Goal: Register for event/course

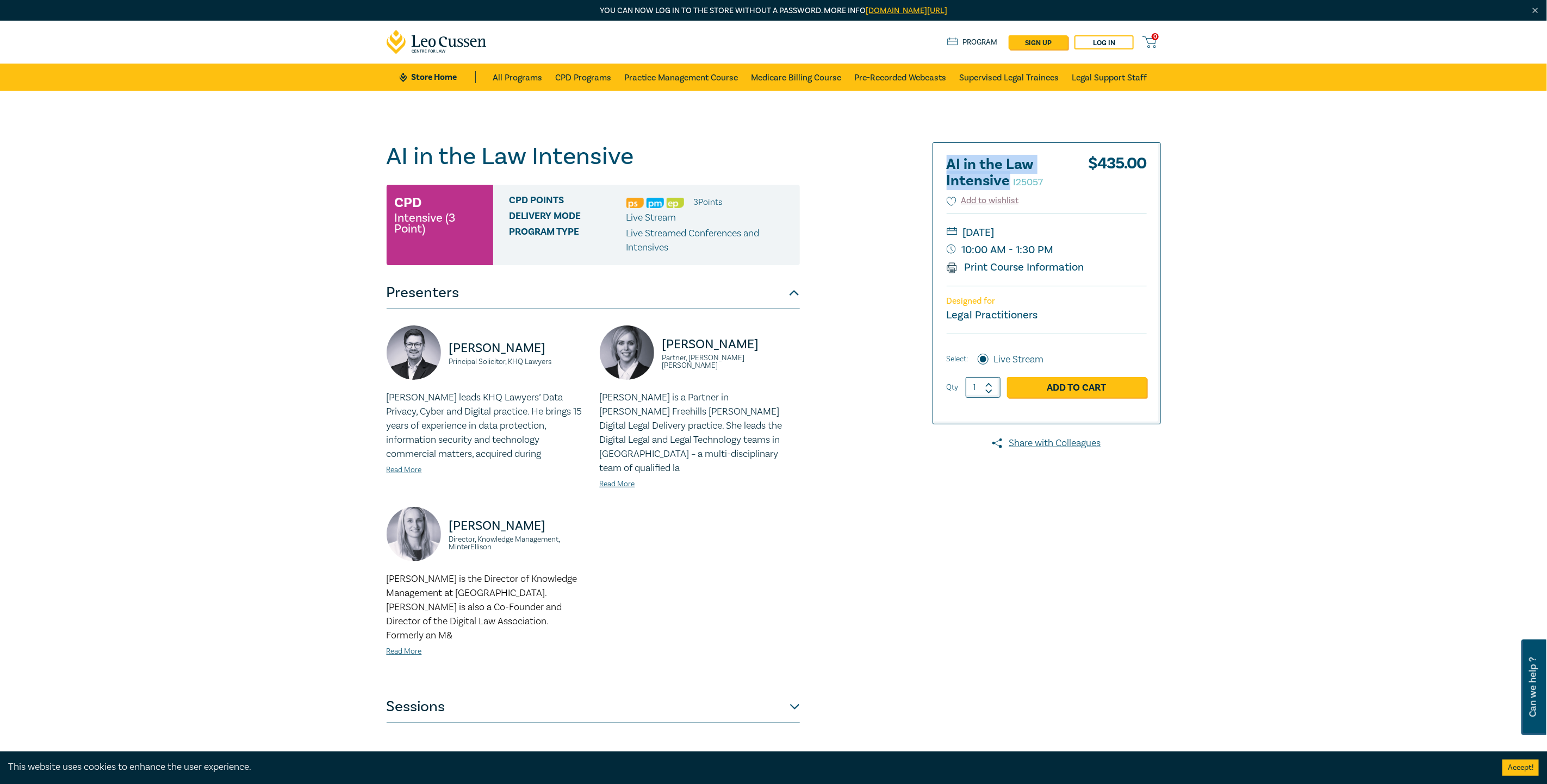
drag, startPoint x: 1007, startPoint y: 181, endPoint x: 936, endPoint y: 160, distance: 74.0
click at [936, 160] on div "AI in the Law Intensive I25057 $ 435.00 Add to wishlist Thursday, 4 December 20…" at bounding box center [1047, 283] width 227 height 281
copy h2 "AI in the Law Intensive"
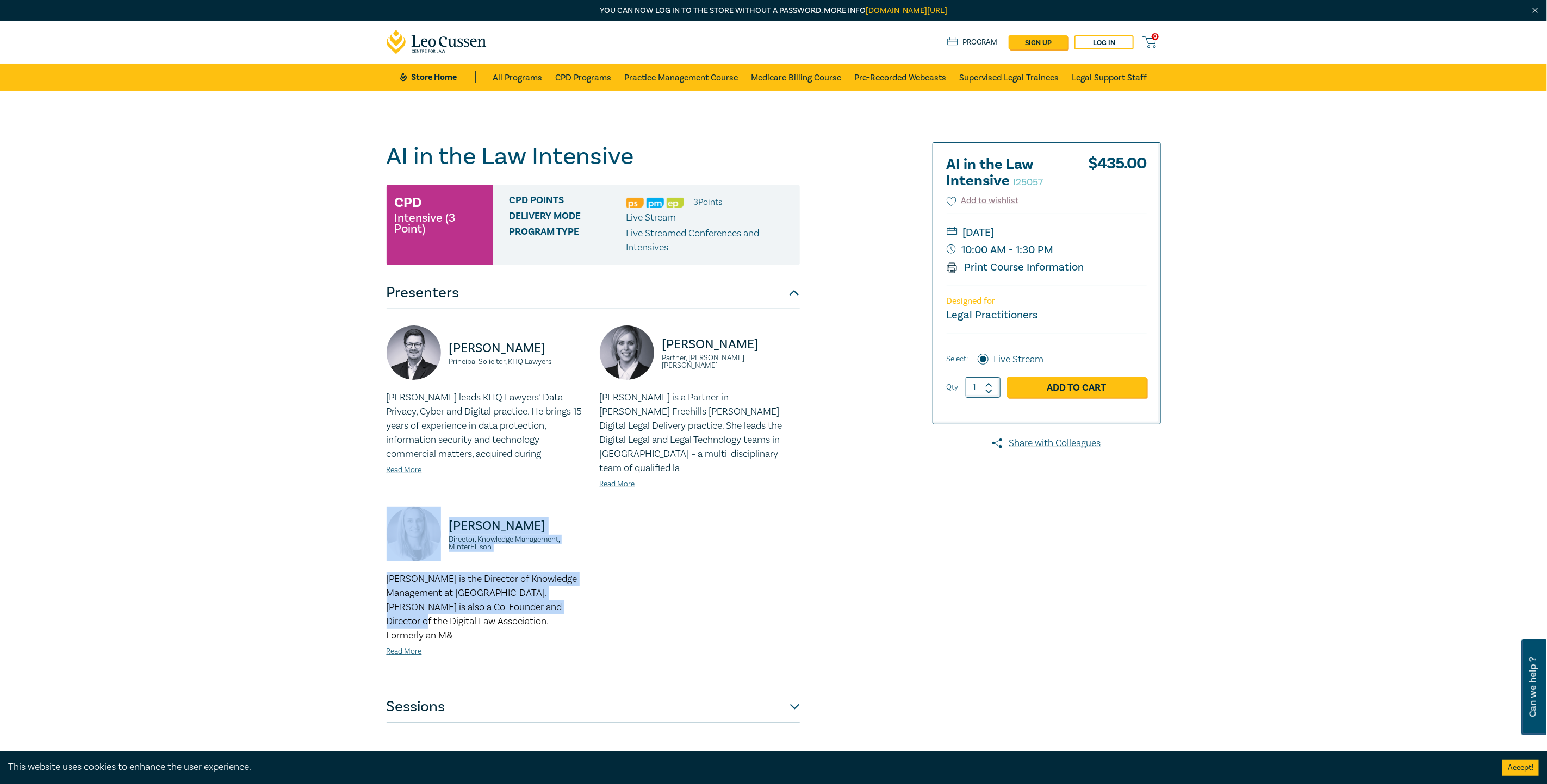
drag, startPoint x: 784, startPoint y: 637, endPoint x: 540, endPoint y: 591, distance: 248.3
click at [540, 591] on div "Alex Dittel Principal Solicitor, KHQ Lawyers Alex Dittel leads KHQ Lawyers’ Dat…" at bounding box center [593, 500] width 426 height 349
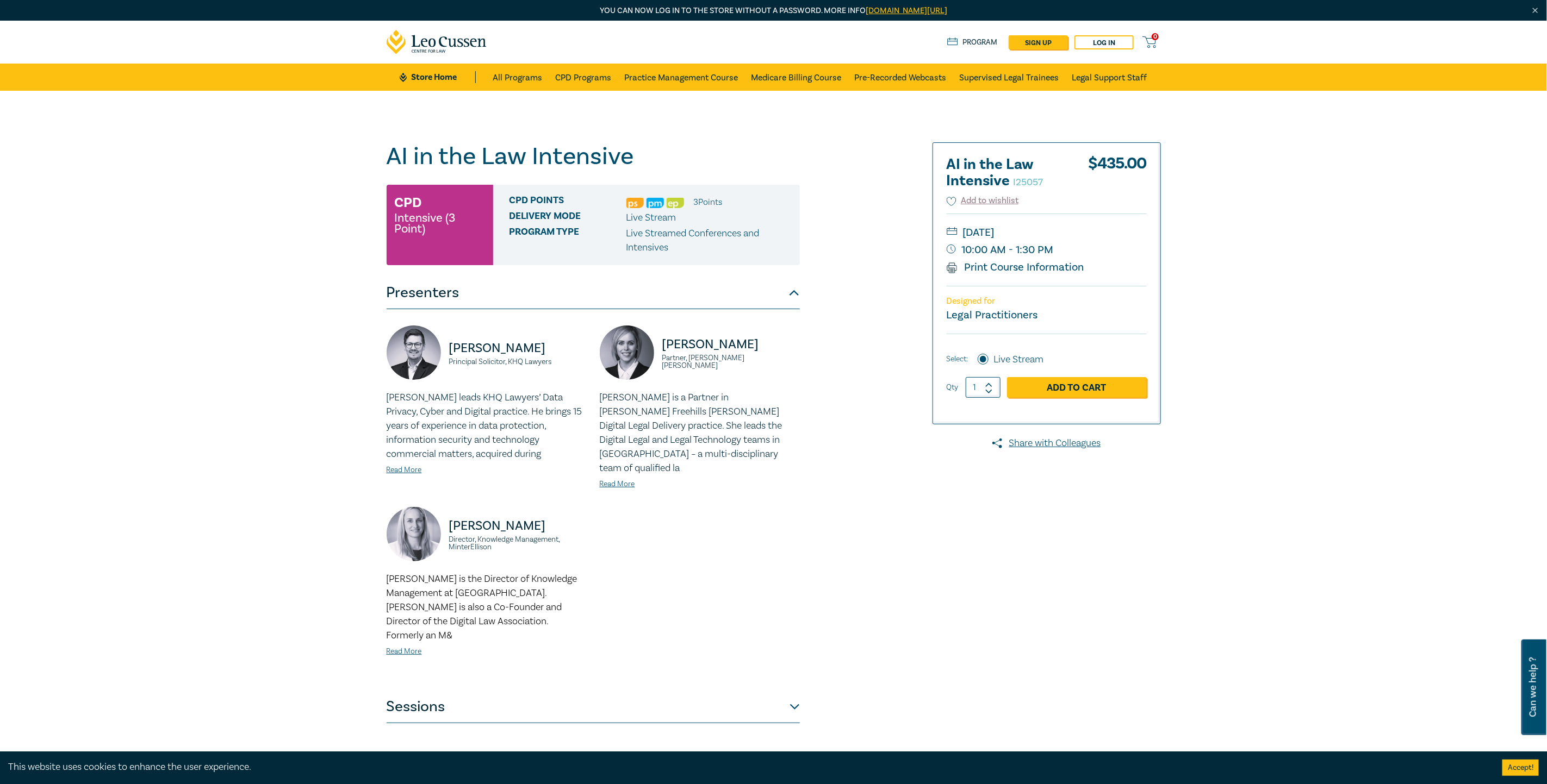
click at [802, 677] on div "AI in the Law Intensive I25057 CPD Intensive (3 Point) CPD Points 3 Point s Del…" at bounding box center [642, 433] width 524 height 581
click at [797, 691] on button "Sessions" at bounding box center [593, 707] width 414 height 33
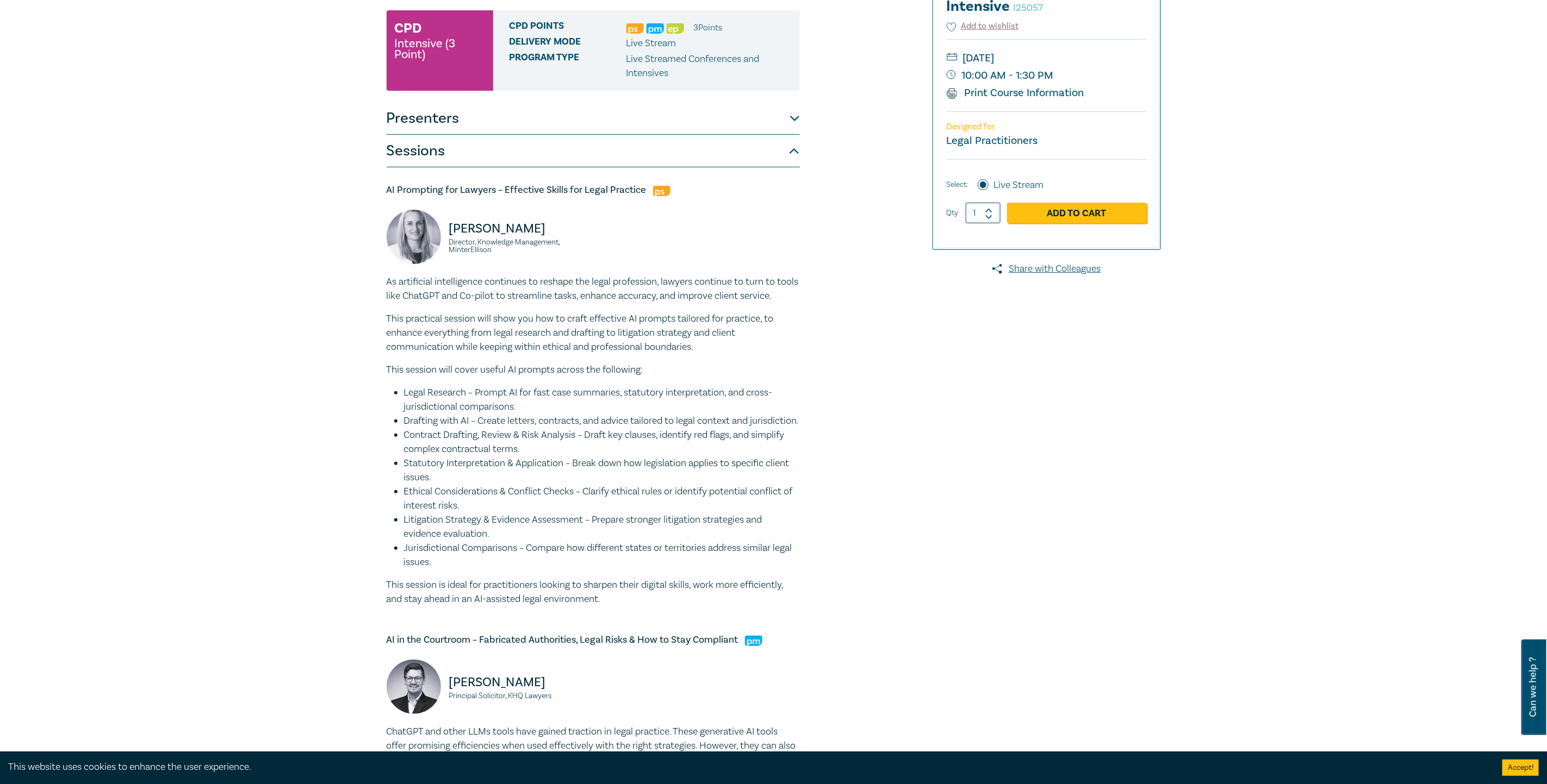
scroll to position [143, 0]
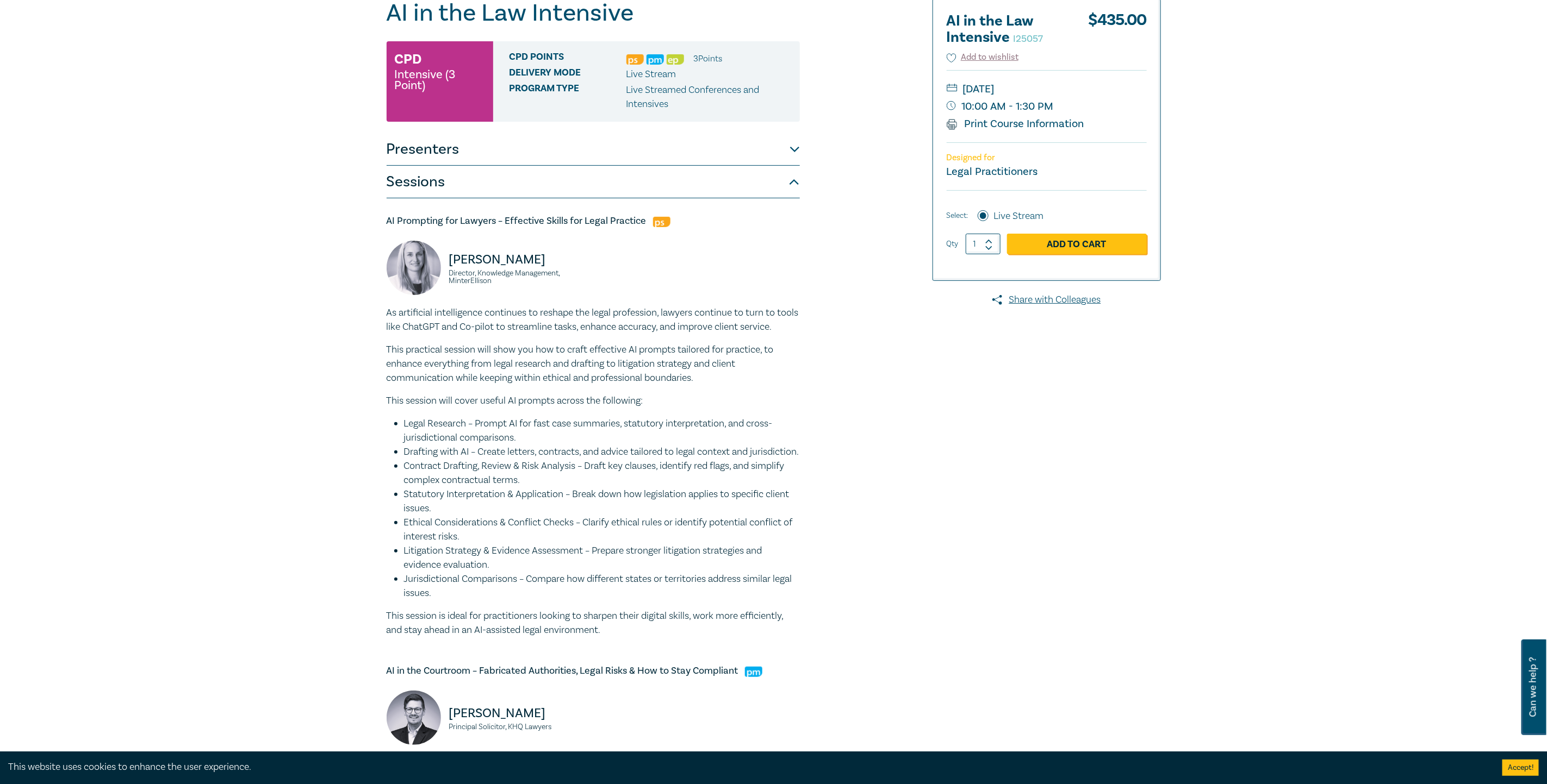
drag, startPoint x: 446, startPoint y: 432, endPoint x: 376, endPoint y: 230, distance: 213.8
click at [376, 230] on div "AI in the Law Intensive I25057 CPD Intensive (3 Point) CPD Points 3 Point s Del…" at bounding box center [774, 706] width 1547 height 1517
copy div "Sarah Jacobson Director, Knowledge Management, MinterEllison As artificial inte…"
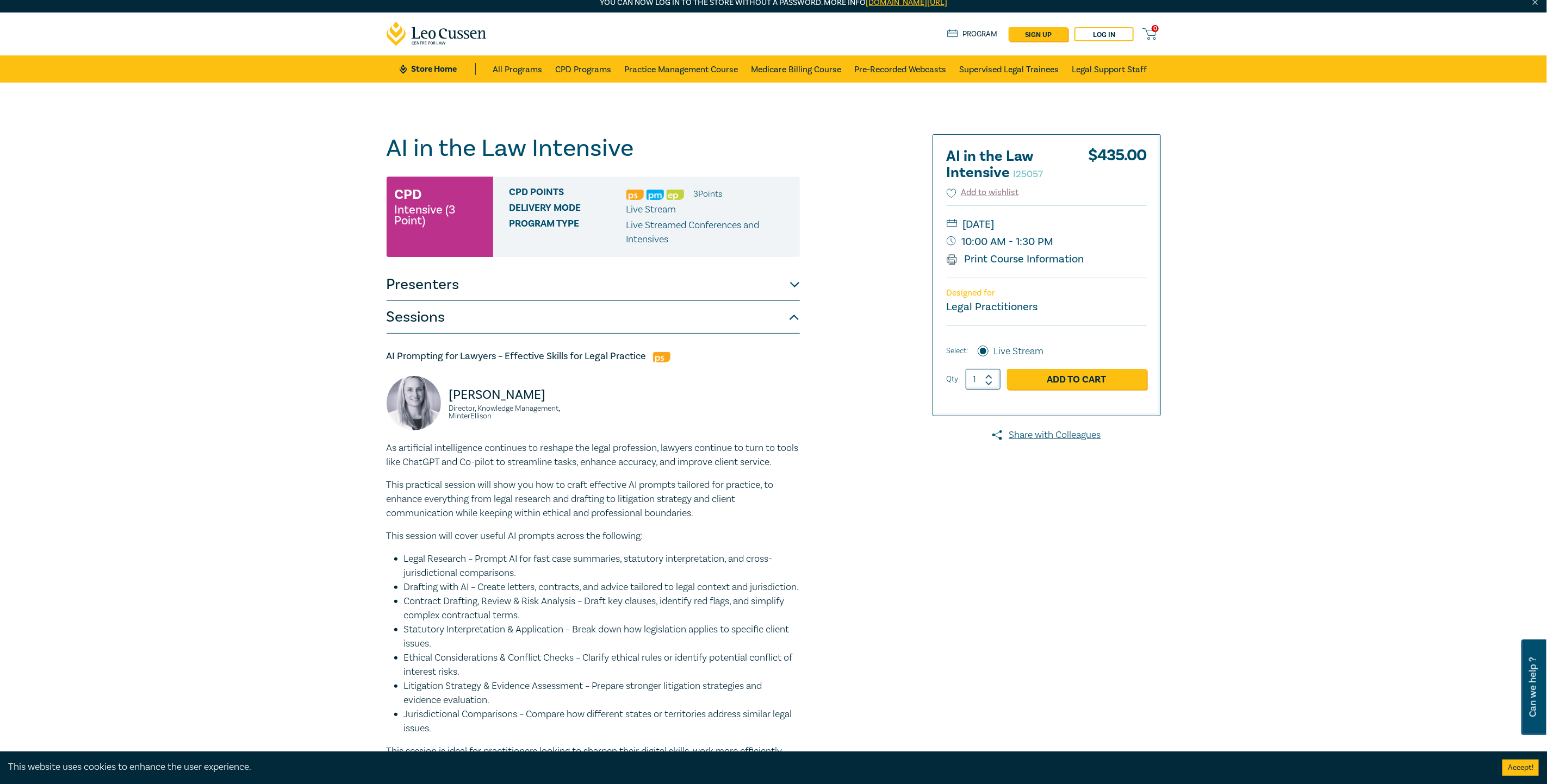
scroll to position [0, 0]
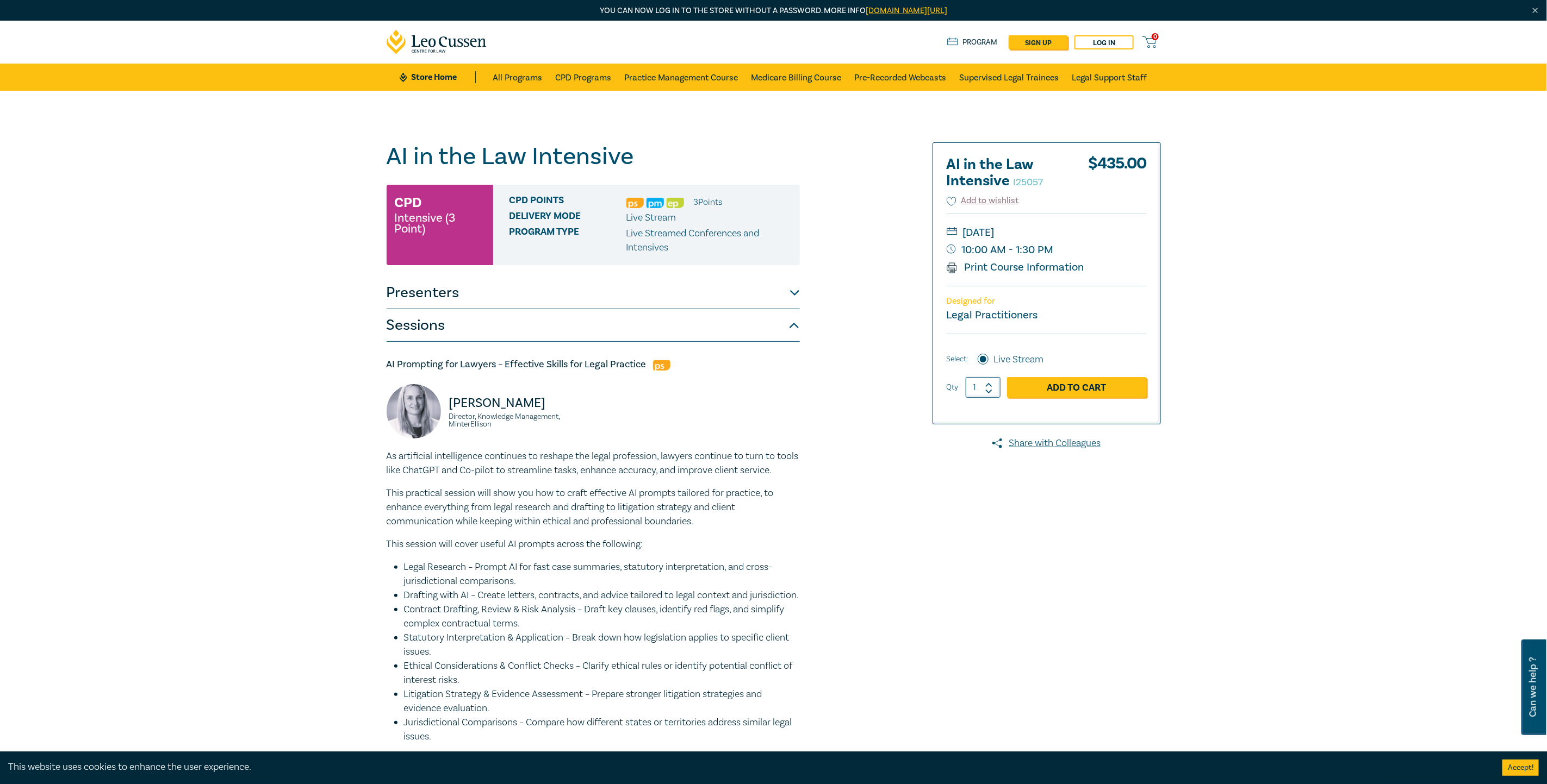
click at [417, 444] on div "Sarah Jacobson Director, Knowledge Management, MinterEllison" at bounding box center [486, 416] width 200 height 65
click at [420, 398] on img at bounding box center [414, 411] width 54 height 54
drag, startPoint x: 715, startPoint y: 258, endPoint x: 382, endPoint y: 201, distance: 337.8
copy div "CPD Intensive (3 Point) CPD Points 3 Point s Delivery Mode Live Stream Program …"
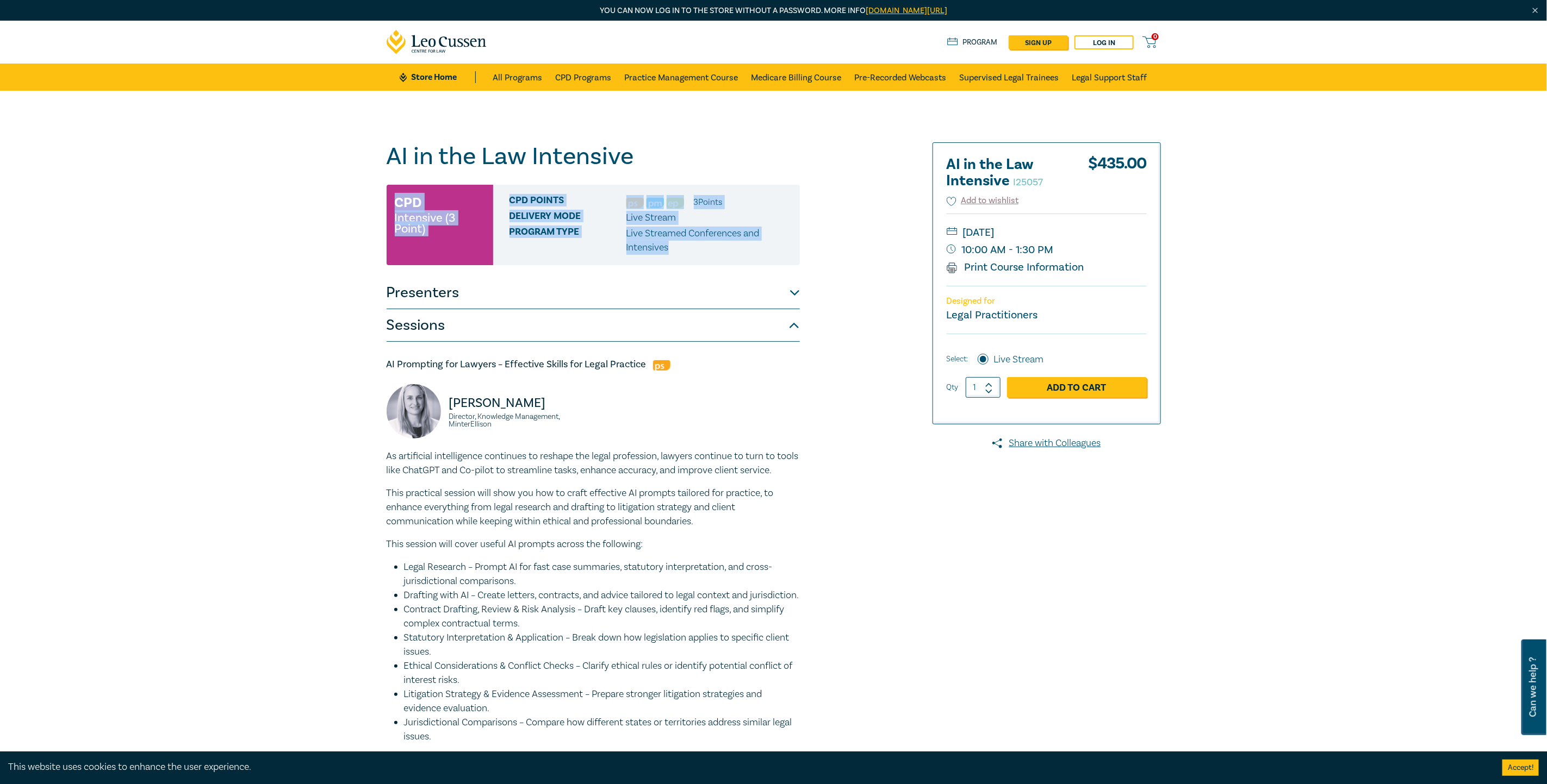
drag, startPoint x: 997, startPoint y: 264, endPoint x: 205, endPoint y: 682, distance: 895.5
click at [997, 264] on link "Print Course Information" at bounding box center [1015, 268] width 137 height 14
click at [1102, 389] on link "Add to Cart" at bounding box center [1077, 387] width 140 height 21
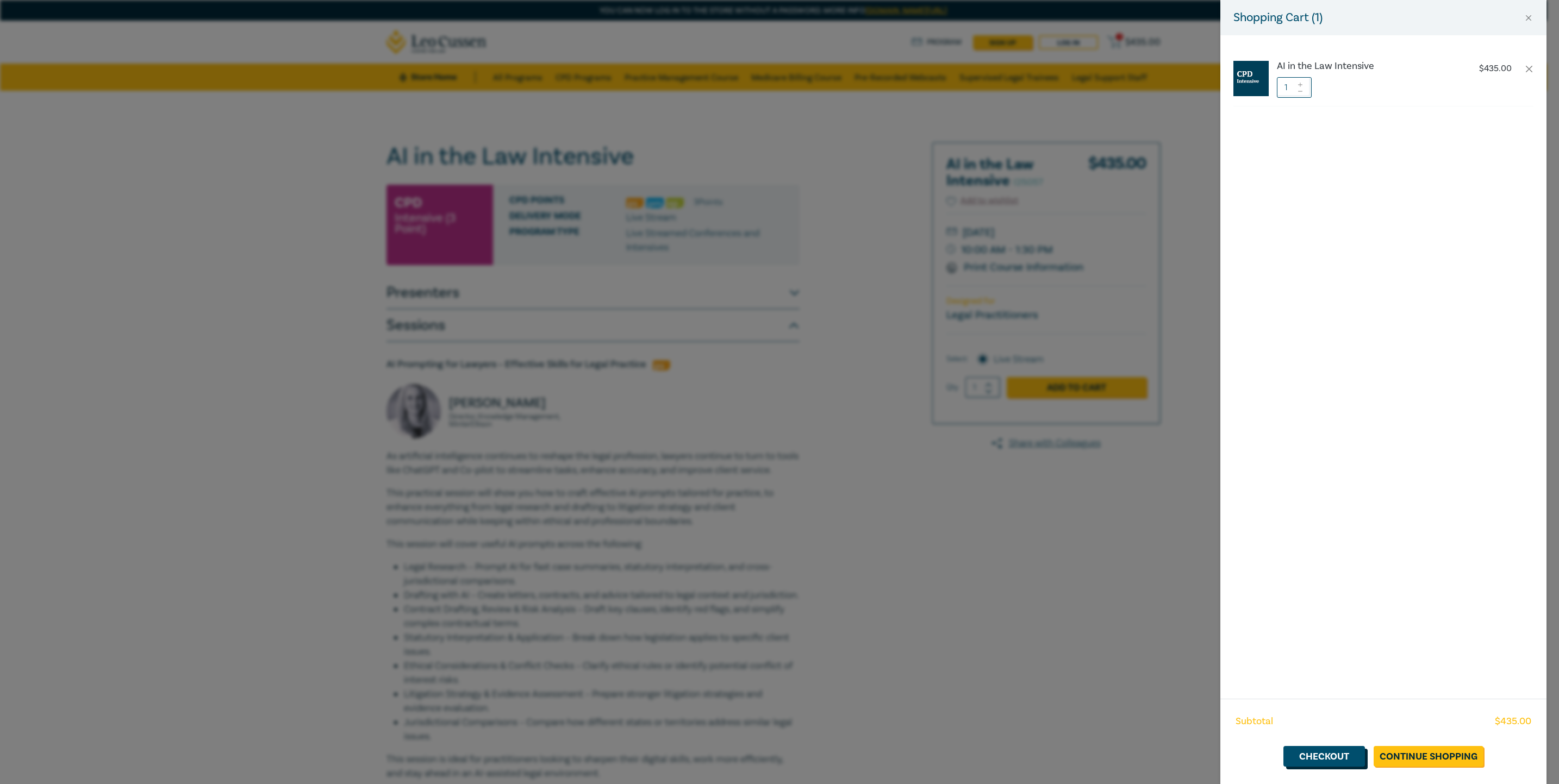
click at [1343, 755] on link "Checkout" at bounding box center [1324, 756] width 81 height 21
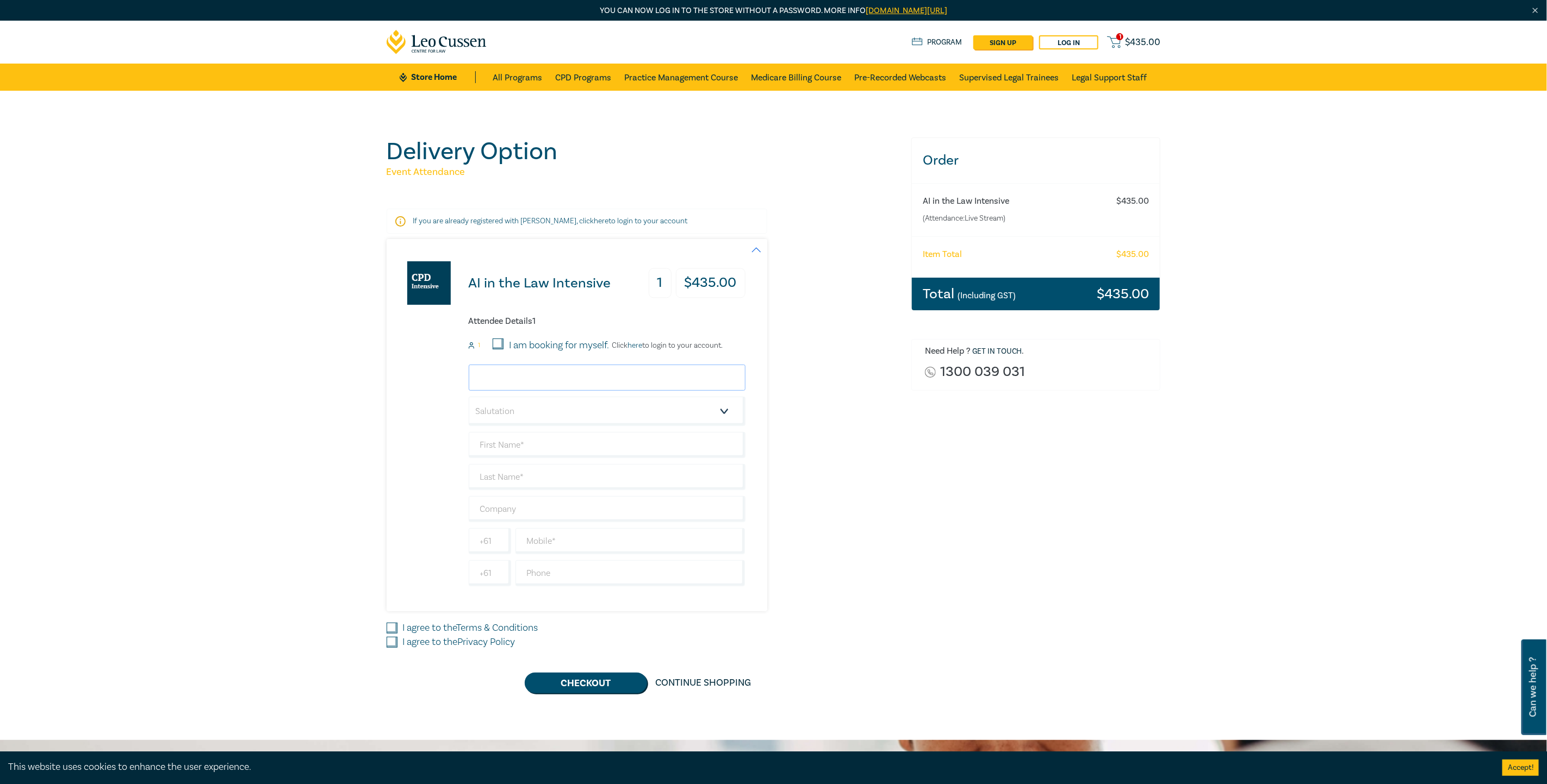
click at [524, 378] on input "email" at bounding box center [607, 378] width 277 height 26
click at [590, 371] on input "email" at bounding box center [607, 378] width 277 height 26
click at [938, 509] on div "Order AI in the Law Intensive (Attendance: Live Stream ) $ 435.00 Item Total $ …" at bounding box center [1036, 415] width 262 height 556
click at [517, 371] on input "email" at bounding box center [607, 378] width 277 height 26
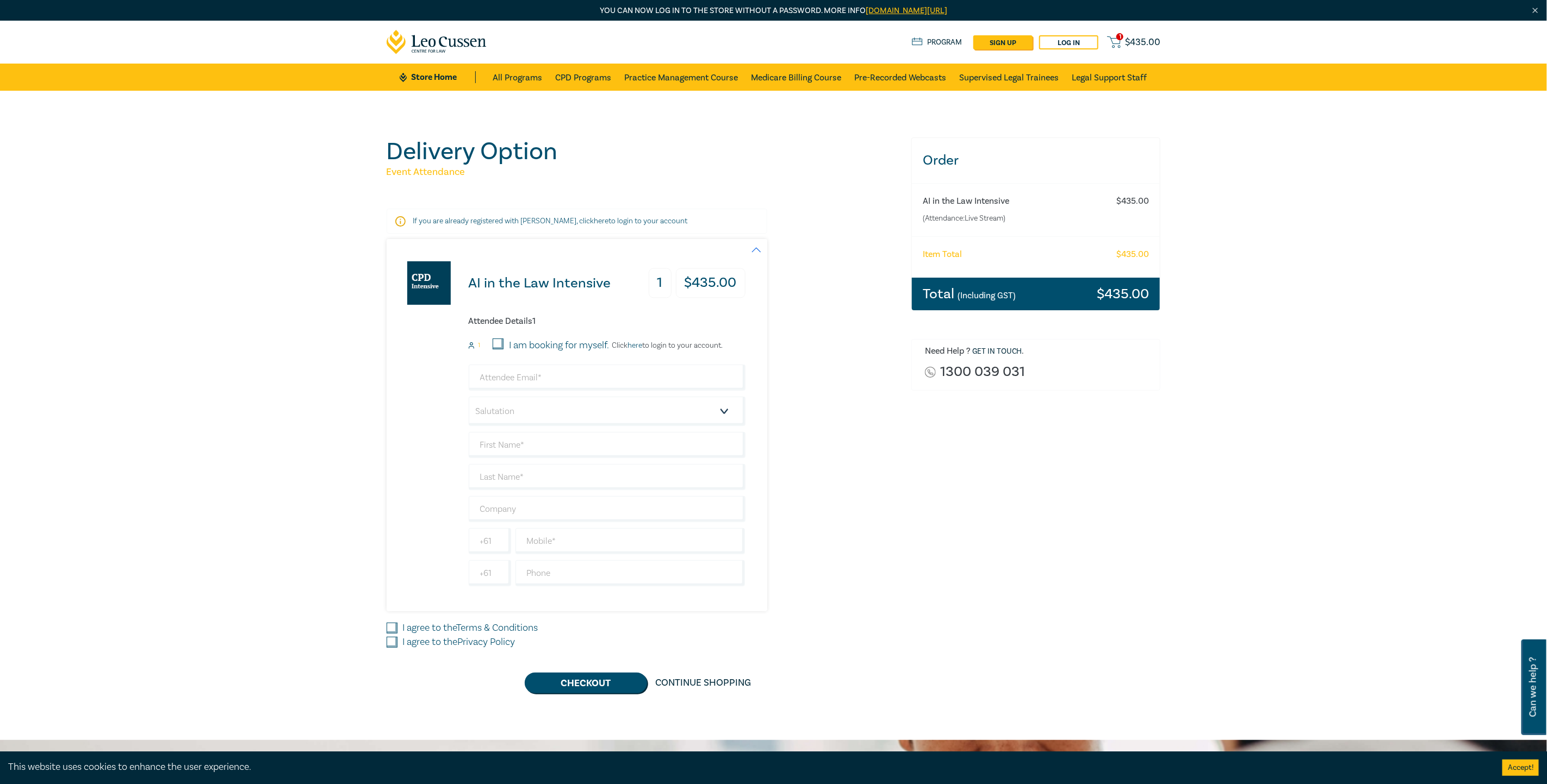
click at [1273, 473] on div "Delivery Option Event Attendance If you are already registered with Leo Cussen,…" at bounding box center [774, 415] width 1547 height 649
click at [495, 340] on input "I am booking for myself." at bounding box center [498, 344] width 11 height 11
click at [497, 343] on input "I am booking for myself." at bounding box center [498, 344] width 11 height 11
checkbox input "false"
click at [497, 343] on input "I am booking for myself." at bounding box center [498, 344] width 11 height 11
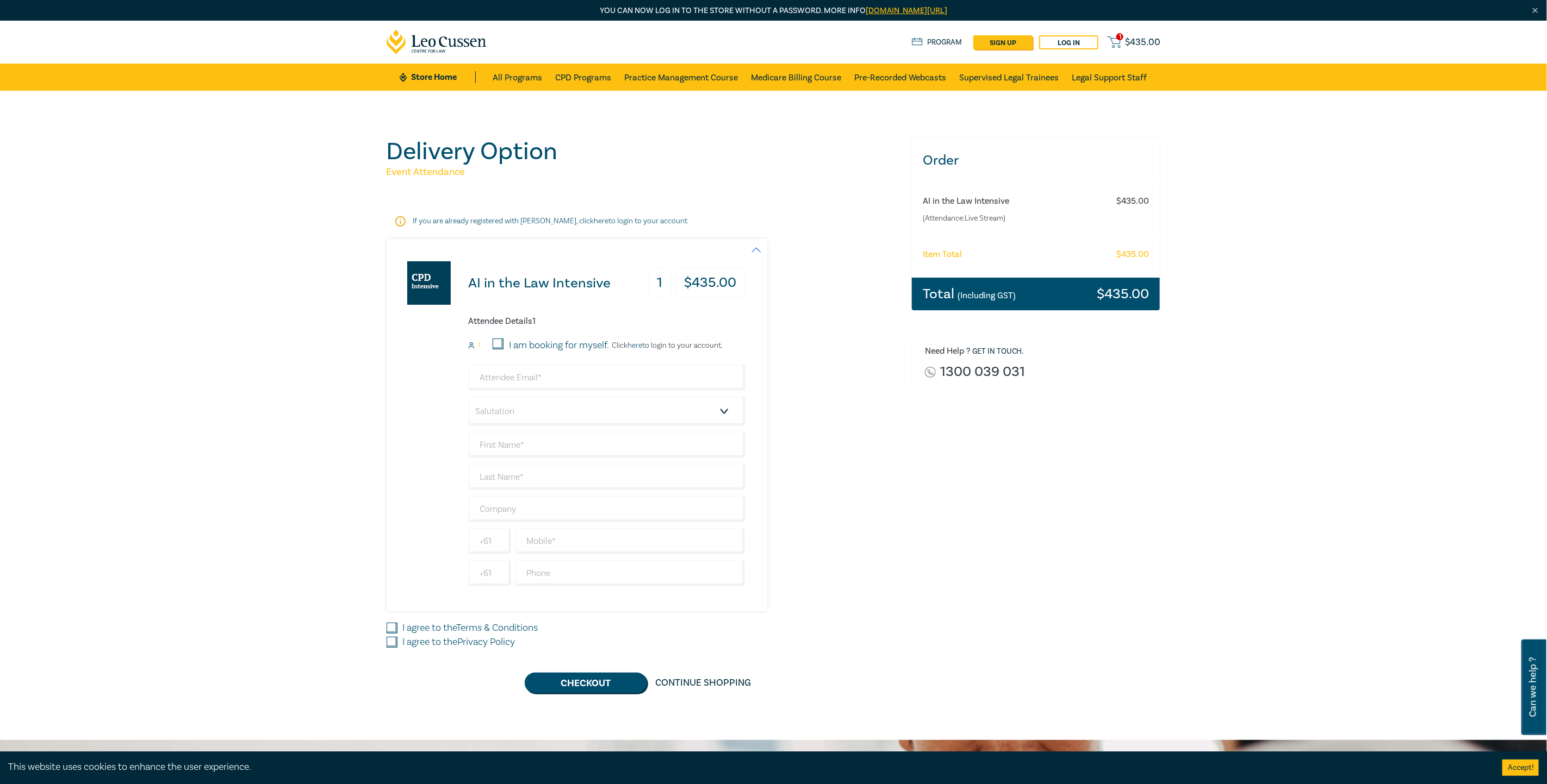
checkbox input "true"
drag, startPoint x: 488, startPoint y: 372, endPoint x: 495, endPoint y: 375, distance: 7.6
click at [488, 372] on input "email" at bounding box center [607, 378] width 277 height 26
type input "nperkins@heinzlaw.com.au"
type input "Narelle"
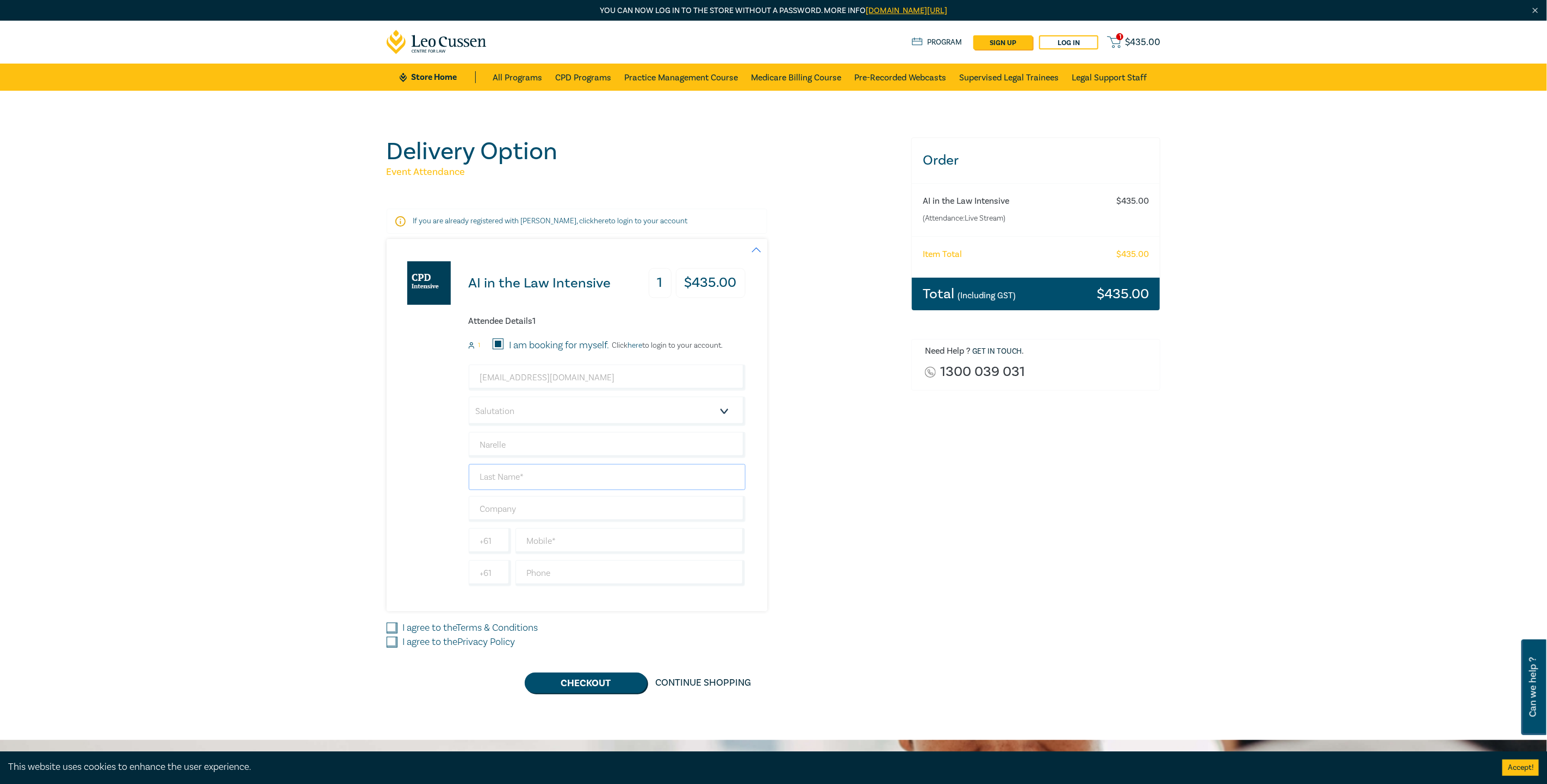
type input "[PERSON_NAME]"
type input "+61353312966"
click at [586, 416] on select "Salutation Mr. Mrs. Ms. Miss Dr. Prof. Other" at bounding box center [607, 412] width 277 height 29
select select "Ms."
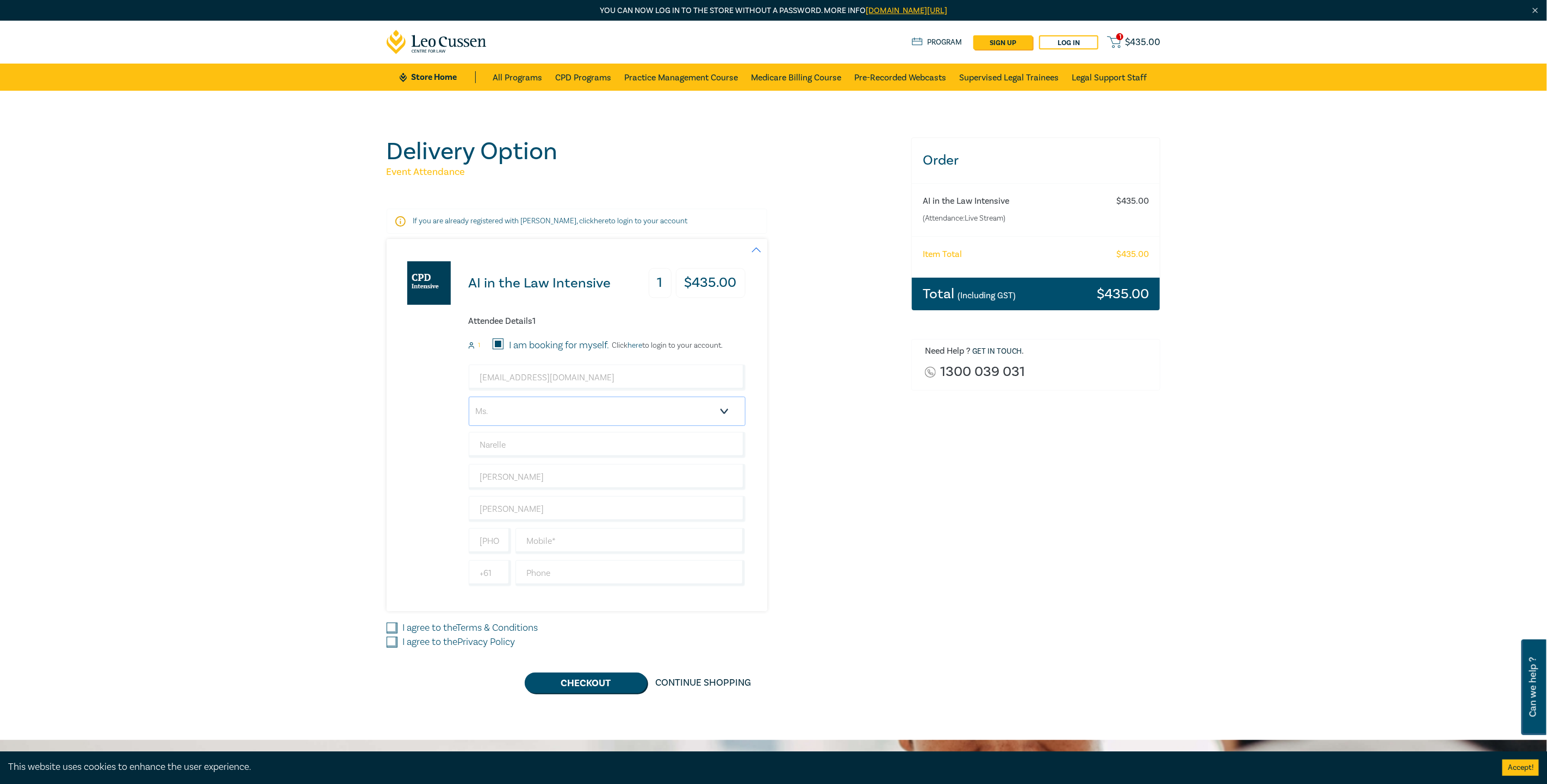
click at [469, 398] on select "Salutation Mr. Mrs. Ms. Miss Dr. Prof. Other" at bounding box center [607, 412] width 277 height 29
click at [566, 540] on input "text" at bounding box center [630, 541] width 230 height 26
type input "0423732299"
click at [1039, 539] on div "Order AI in the Law Intensive (Attendance: Live Stream ) $ 435.00 Item Total $ …" at bounding box center [1036, 415] width 262 height 556
drag, startPoint x: 561, startPoint y: 578, endPoint x: 578, endPoint y: 581, distance: 17.3
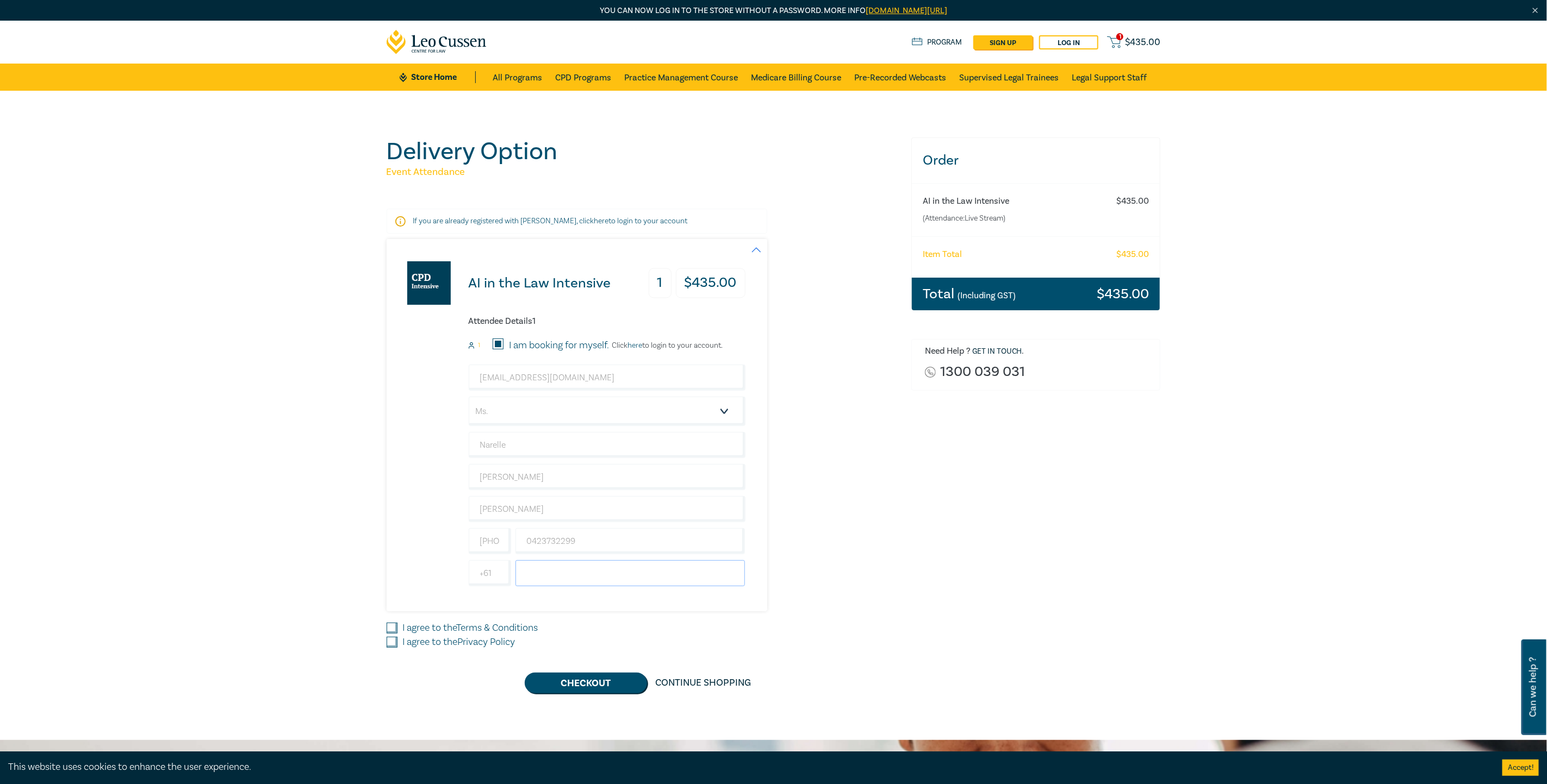
click at [561, 578] on input "text" at bounding box center [630, 574] width 230 height 26
click at [922, 642] on div "Order AI in the Law Intensive (Attendance: Live Stream ) $ 435.00 Item Total $ …" at bounding box center [1036, 415] width 262 height 556
click at [393, 630] on input "I agree to the Terms & Conditions" at bounding box center [392, 628] width 11 height 11
checkbox input "true"
click at [390, 646] on input "I agree to the Privacy Policy" at bounding box center [392, 642] width 11 height 11
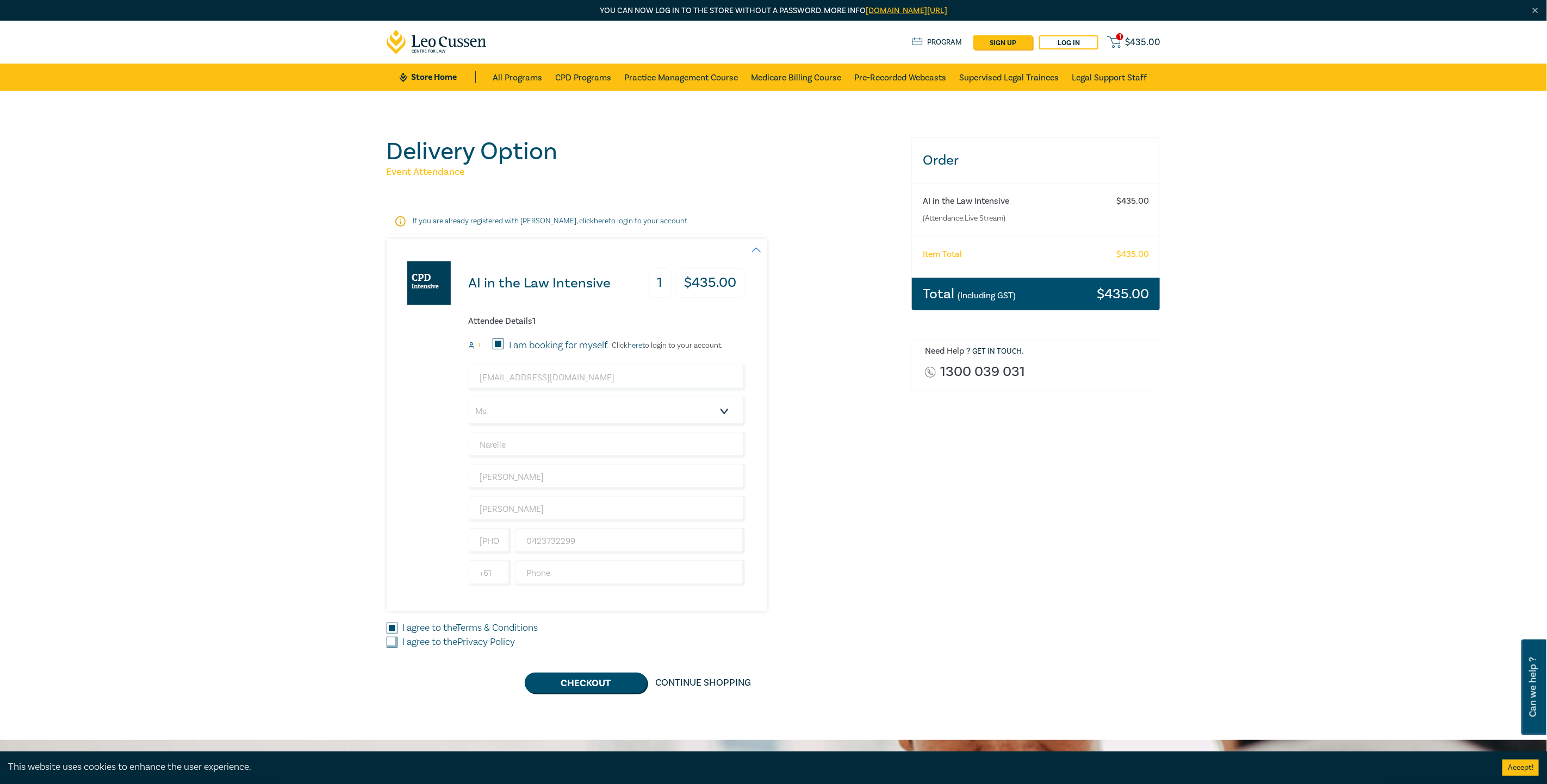
checkbox input "true"
click at [602, 683] on button "Checkout" at bounding box center [586, 683] width 123 height 21
